Goal: Check status

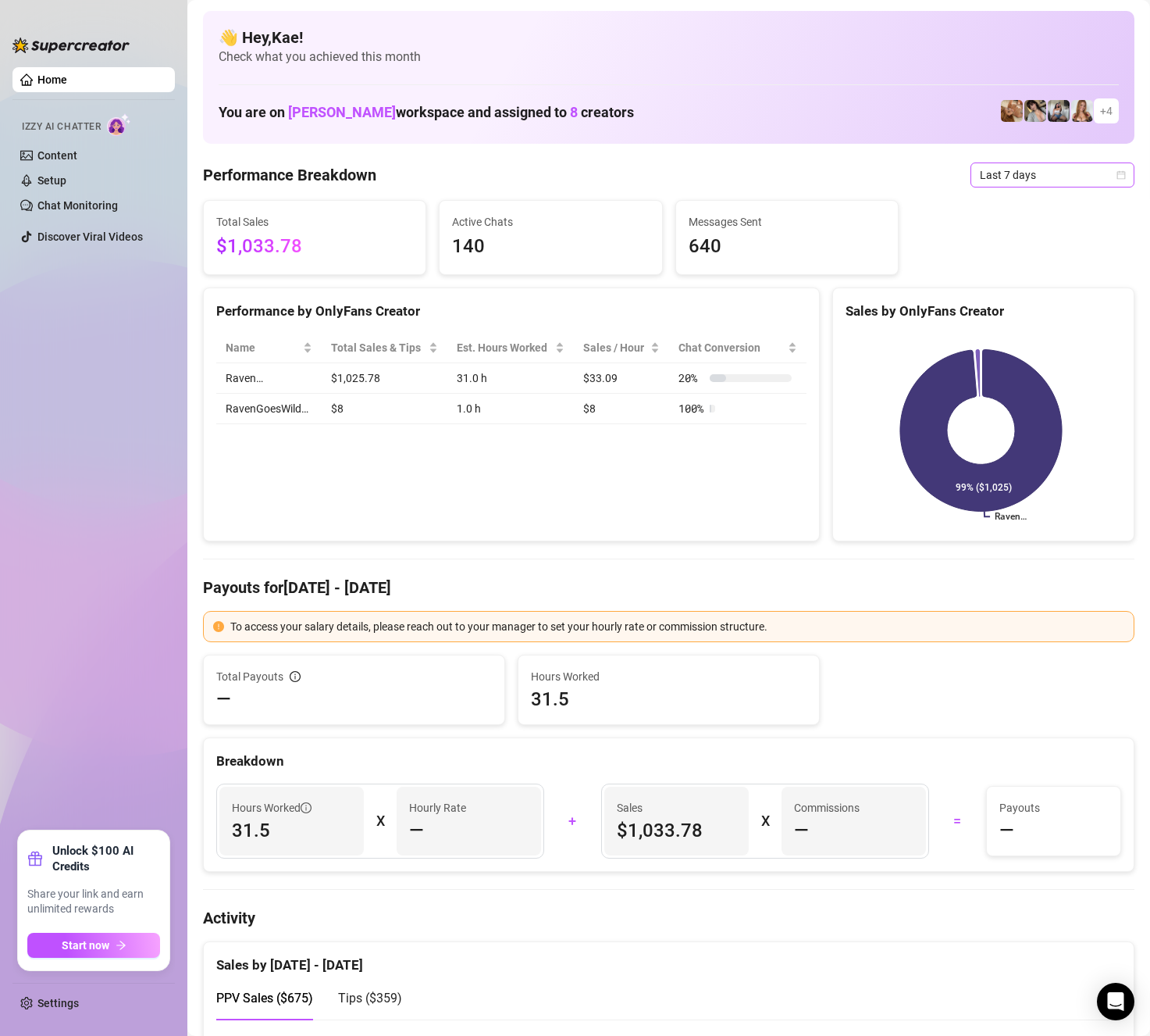
click at [1021, 174] on span "Last 7 days" at bounding box center [1052, 175] width 145 height 24
click at [993, 225] on div "Last 7 days" at bounding box center [1039, 231] width 139 height 17
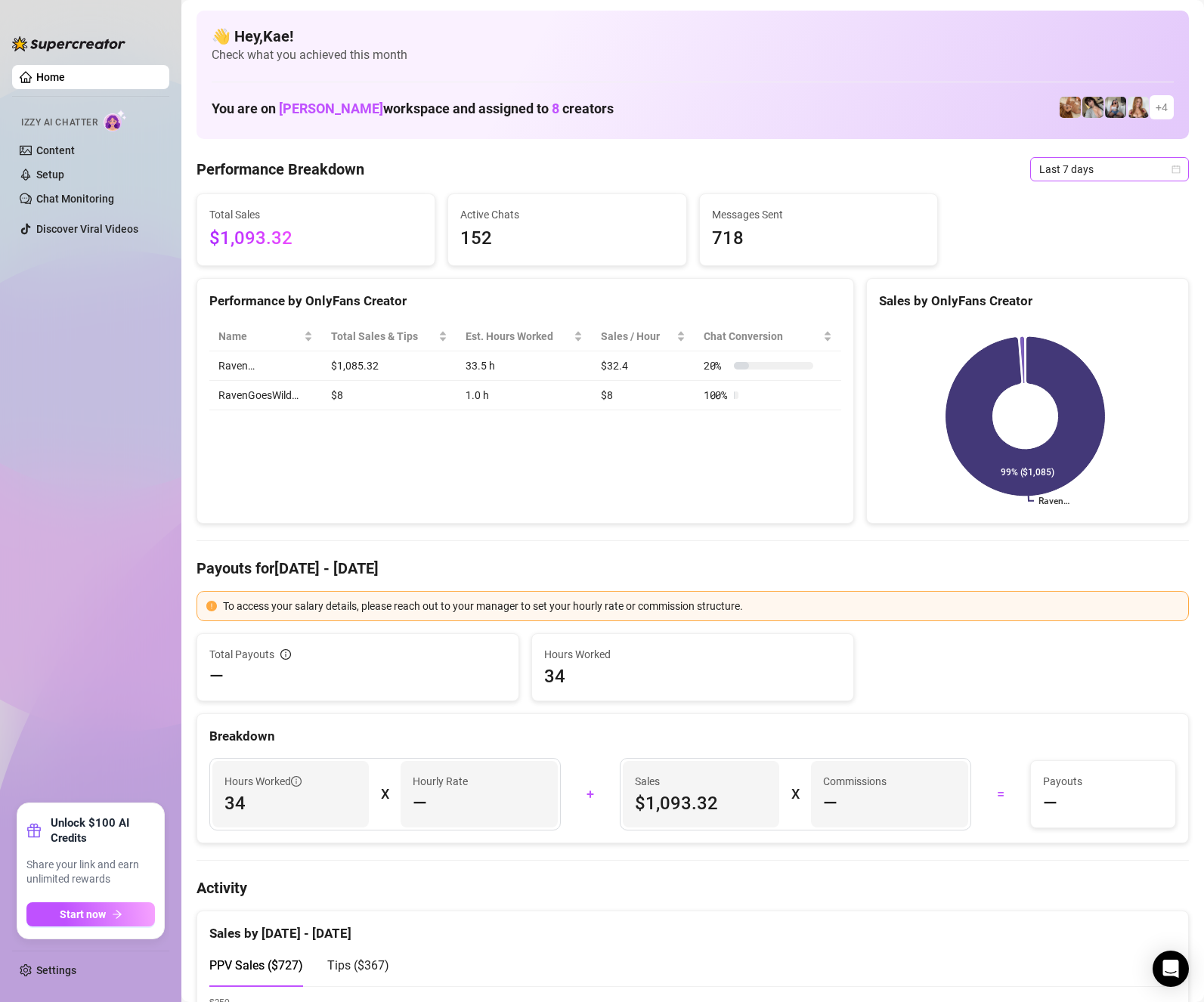
click at [1039, 161] on span "Last 7 days" at bounding box center [1109, 169] width 141 height 23
click at [1071, 206] on div "Last 24 hours" at bounding box center [1097, 199] width 135 height 17
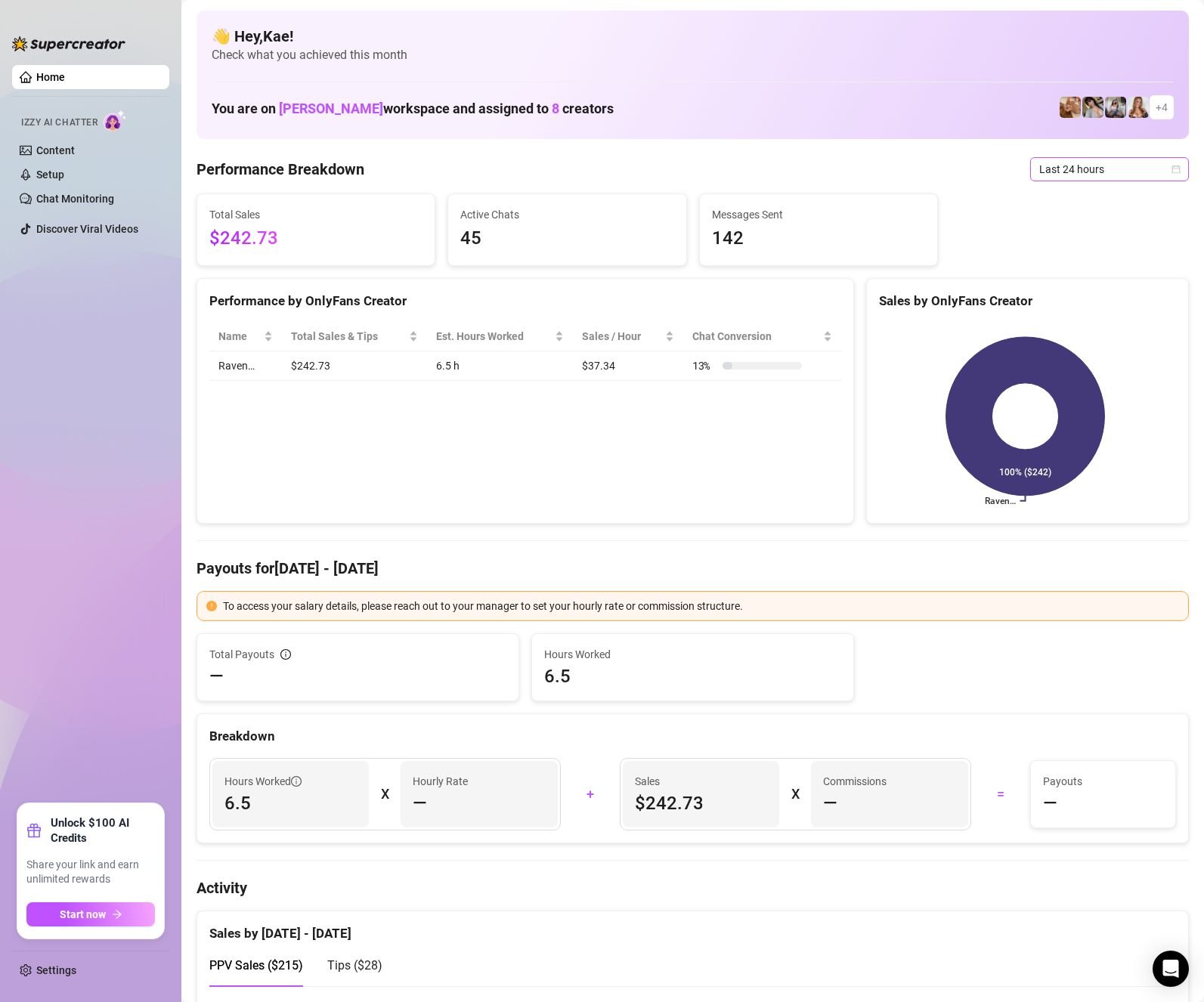
click at [1081, 163] on span "Last 24 hours" at bounding box center [1109, 169] width 141 height 23
click at [1075, 197] on div "Last 24 hours" at bounding box center [1097, 199] width 135 height 17
click at [1100, 173] on span "Last 24 hours" at bounding box center [1109, 169] width 141 height 23
click at [1070, 227] on div "Last 7 days" at bounding box center [1097, 223] width 135 height 17
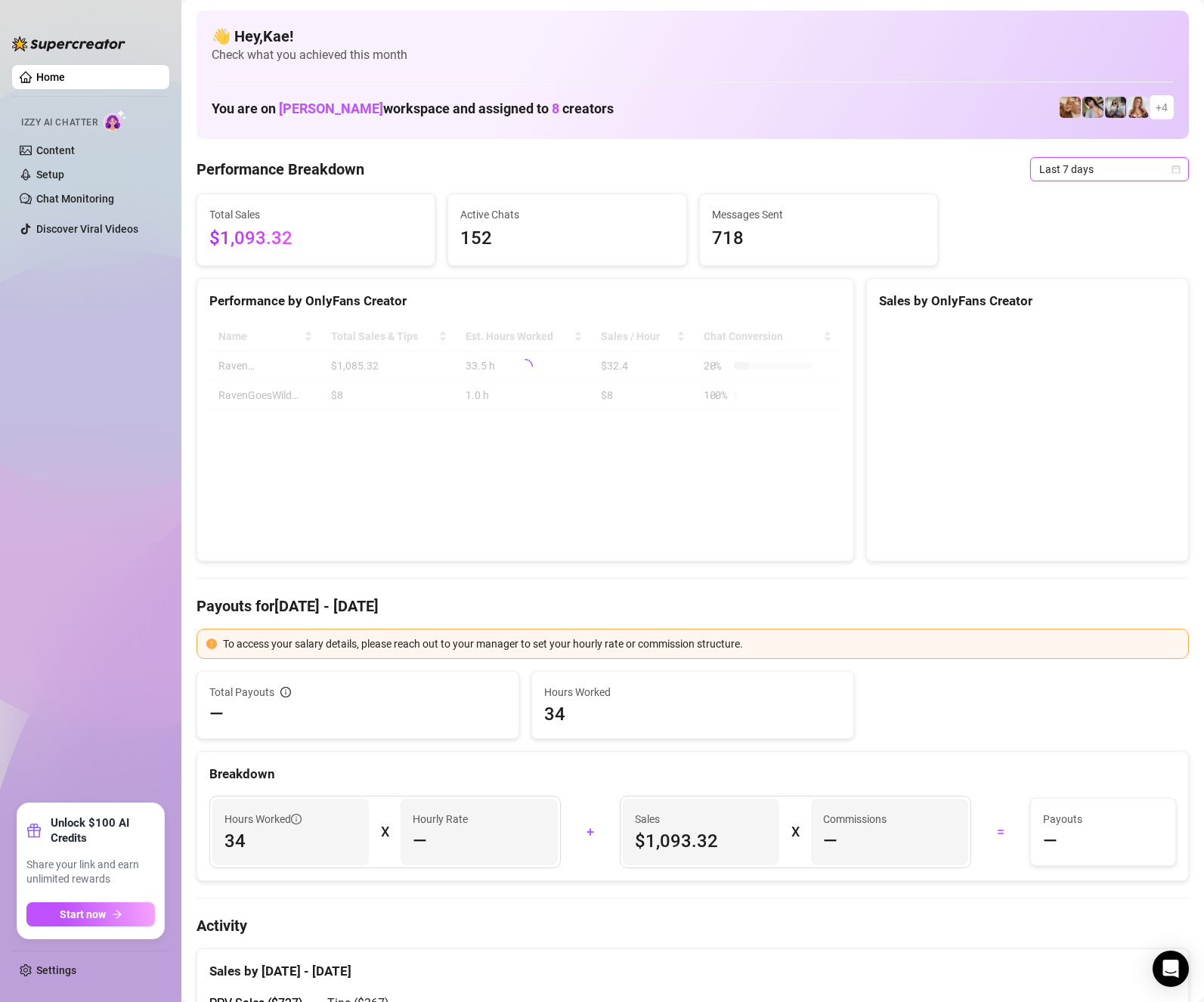
click at [1076, 176] on span "Last 7 days" at bounding box center [1109, 169] width 141 height 23
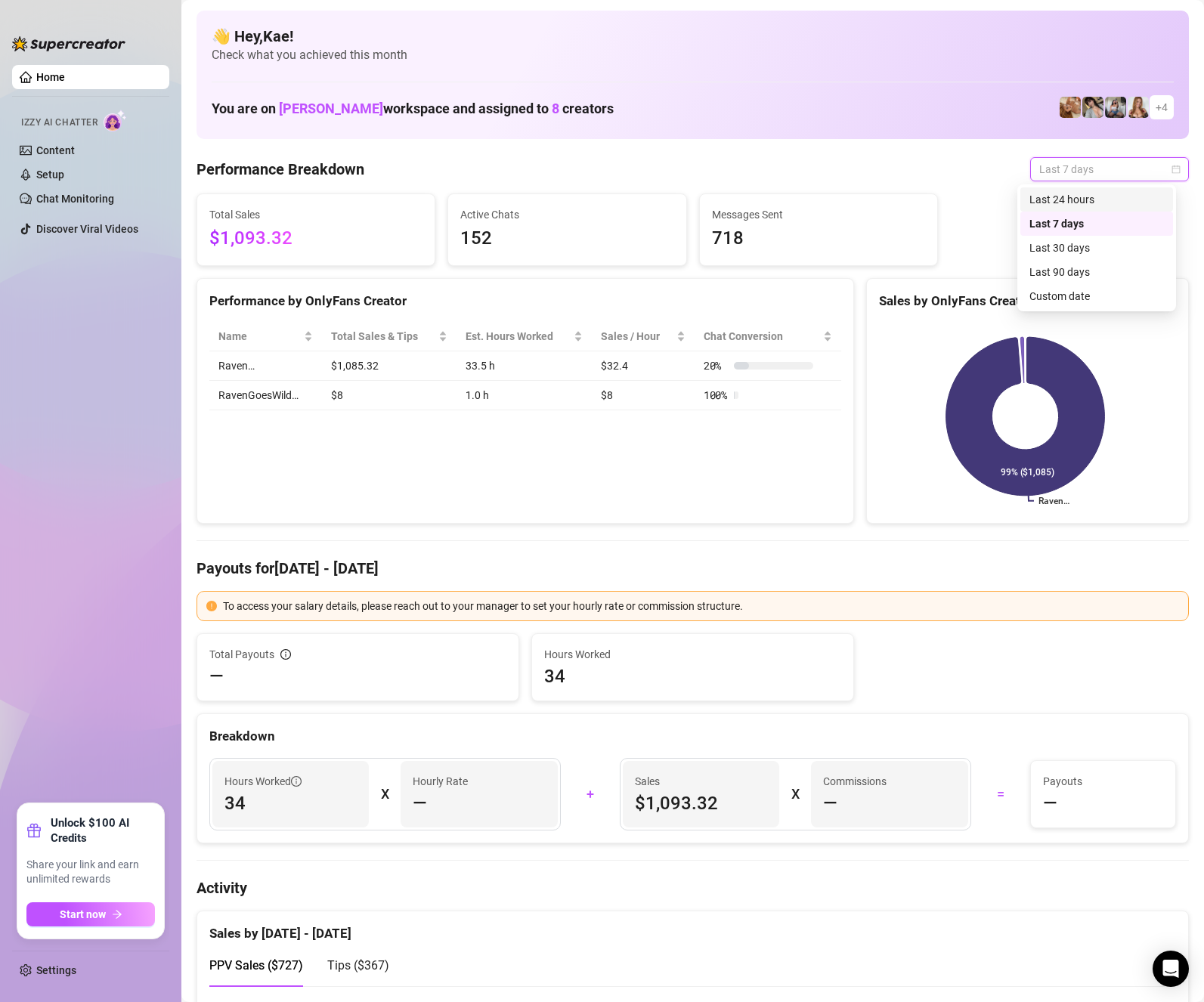
click at [1078, 194] on div "Last 24 hours" at bounding box center [1097, 199] width 135 height 17
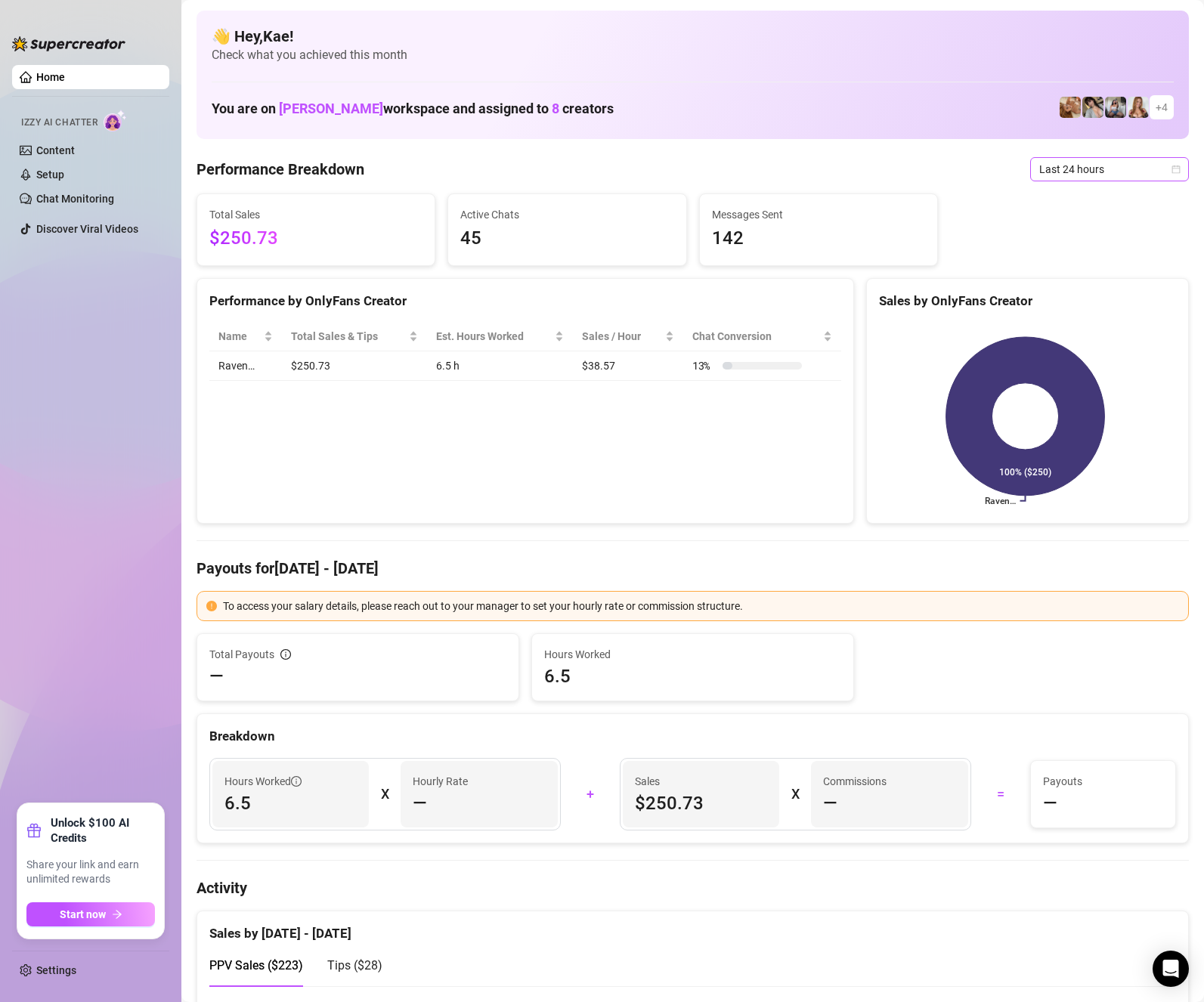
click at [1069, 167] on span "Last 24 hours" at bounding box center [1109, 169] width 141 height 23
click at [1070, 233] on div "Last 7 days" at bounding box center [1096, 223] width 152 height 24
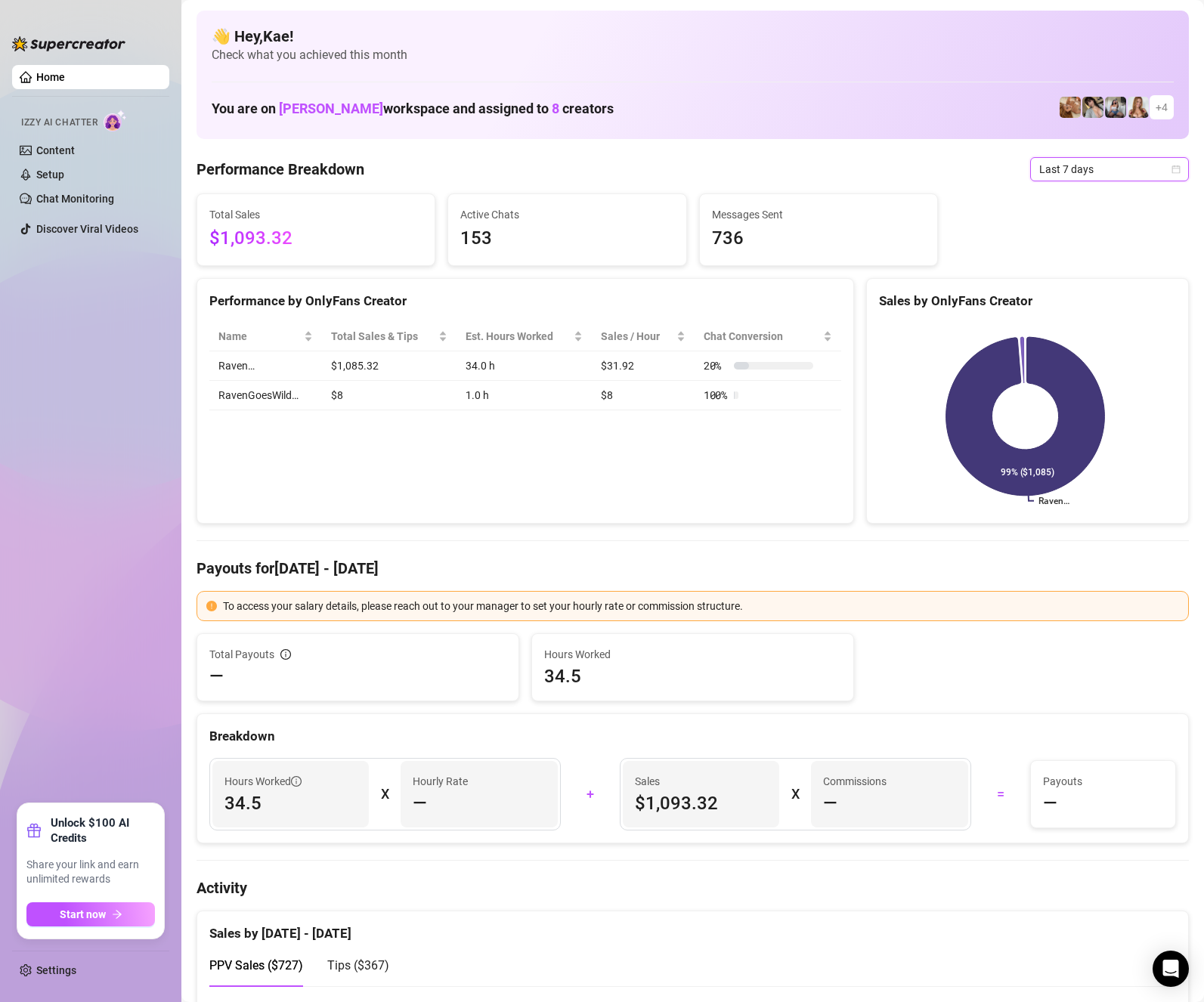
click at [1077, 173] on span "Last 7 days" at bounding box center [1109, 169] width 141 height 23
click at [1047, 204] on div "Last 24 hours" at bounding box center [1097, 199] width 135 height 17
